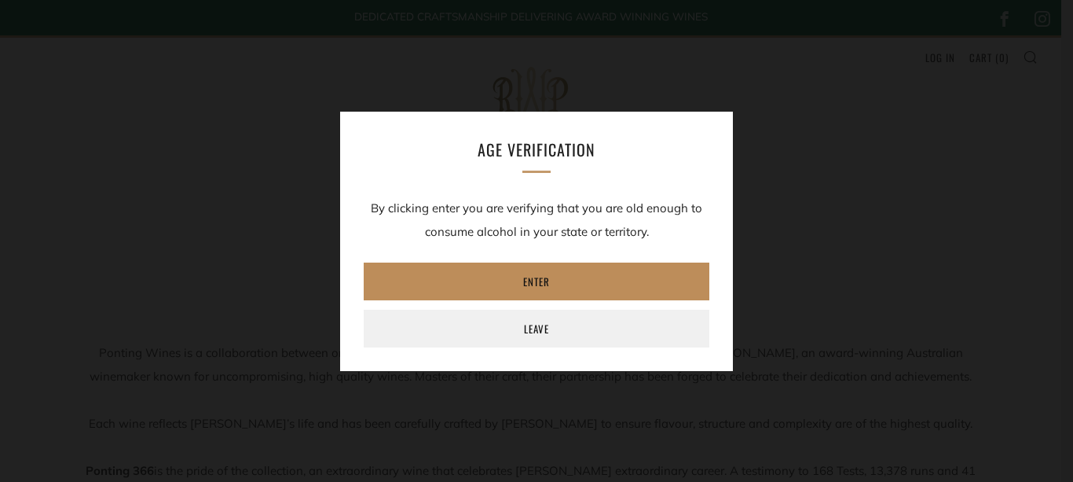
click at [549, 285] on link "Enter" at bounding box center [537, 281] width 346 height 38
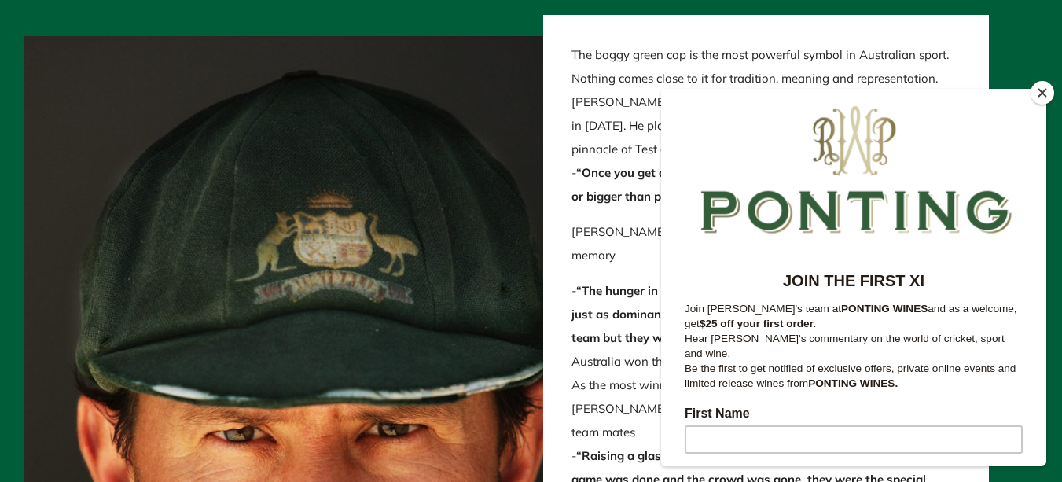
scroll to position [1727, 0]
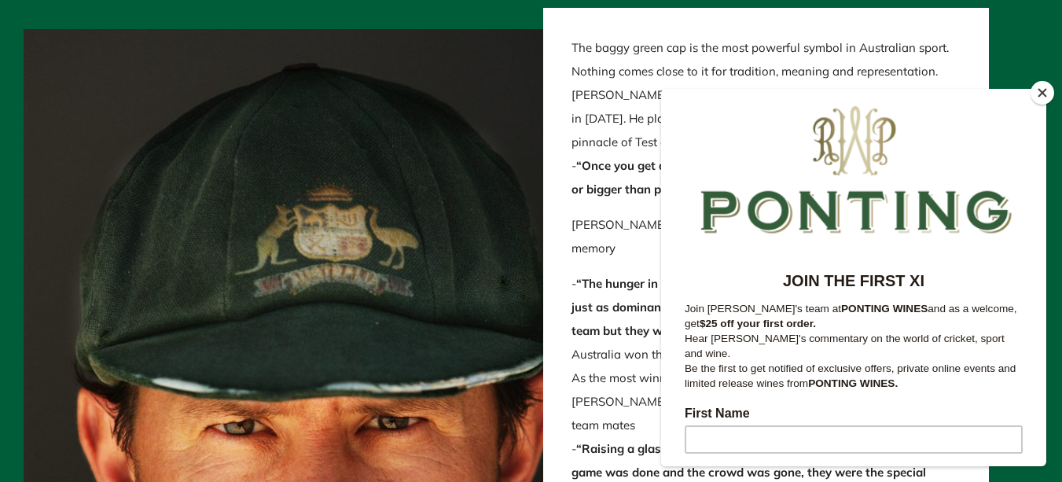
click at [801, 425] on input "First Name" at bounding box center [853, 439] width 338 height 28
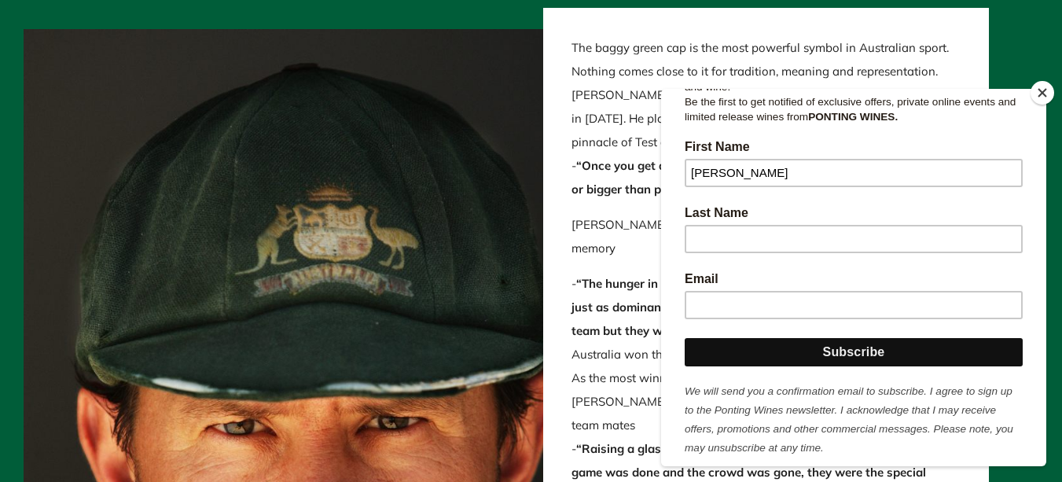
type input "[PERSON_NAME]"
click at [893, 338] on input "Subscribe" at bounding box center [853, 352] width 338 height 28
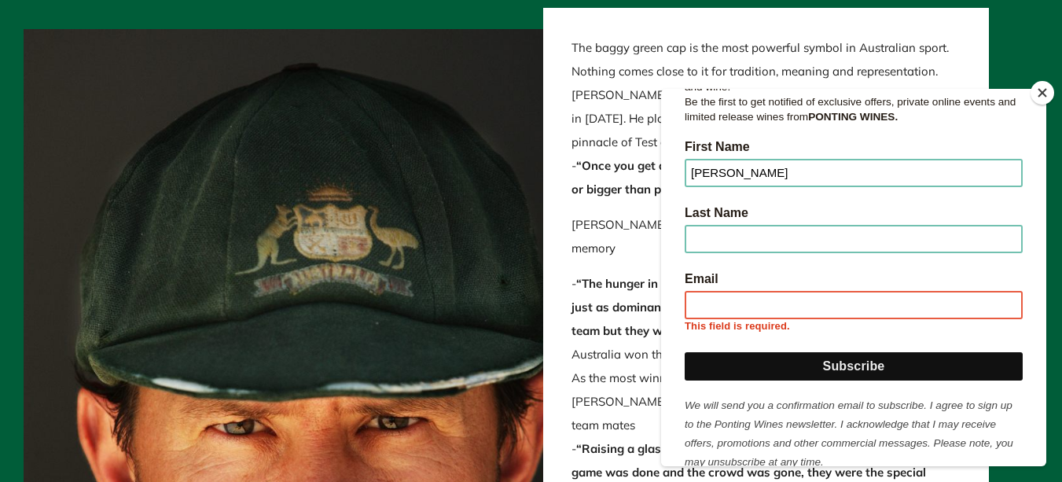
click at [1039, 94] on button "Close" at bounding box center [1042, 93] width 24 height 24
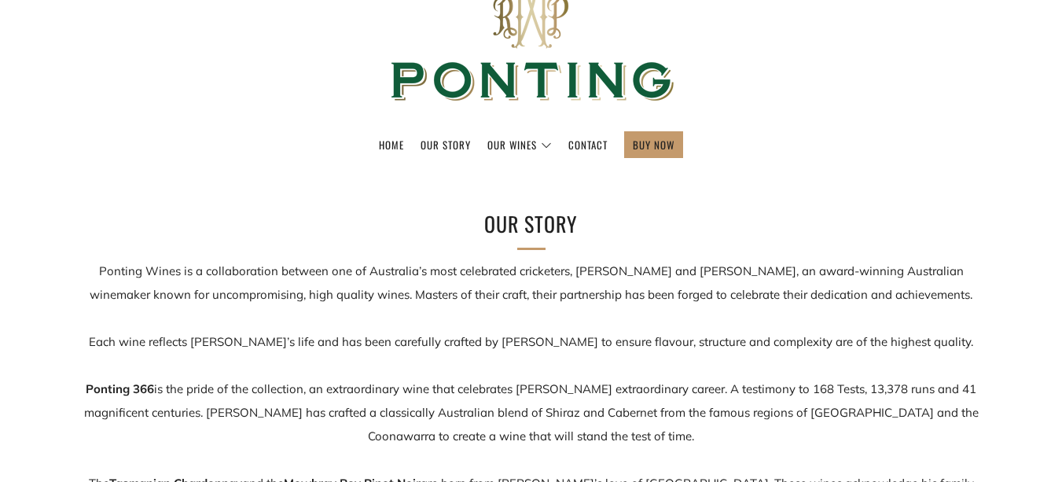
scroll to position [0, 0]
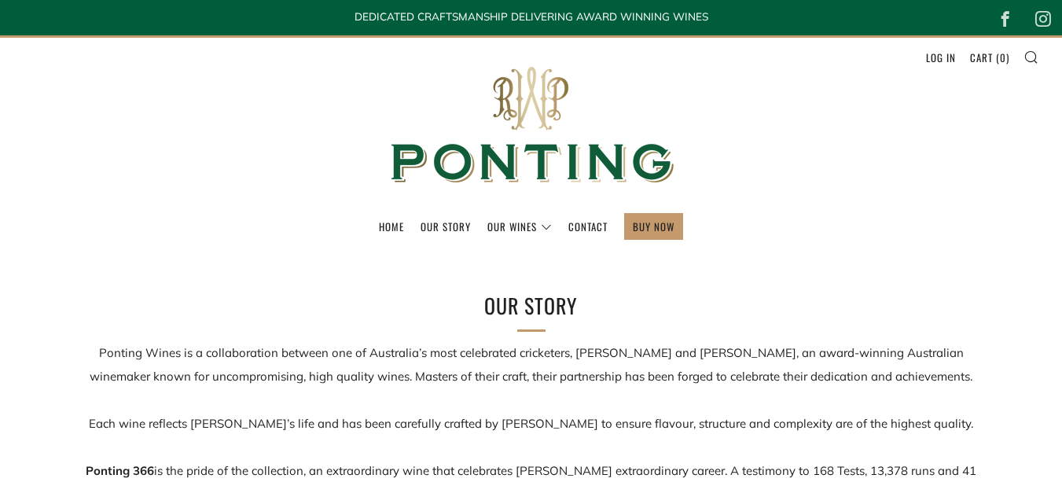
click at [431, 226] on link "Our Story" at bounding box center [445, 226] width 50 height 25
